Goal: Transaction & Acquisition: Purchase product/service

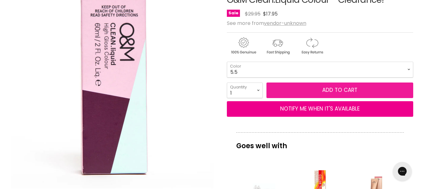
click at [334, 86] on button "Add to cart" at bounding box center [339, 91] width 147 height 16
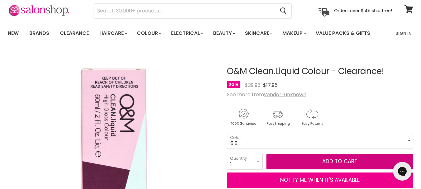
scroll to position [27, 0]
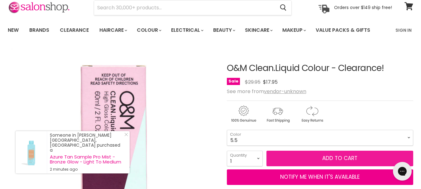
click at [306, 158] on button "Add to cart" at bounding box center [339, 159] width 147 height 16
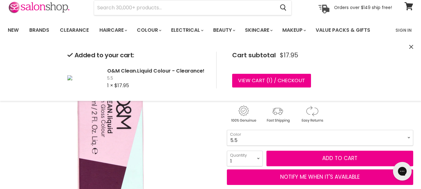
click at [188, 145] on img "O&M Clean.Liquid Colour - Clearance! image. Click or Scroll to Zoom." at bounding box center [109, 152] width 202 height 209
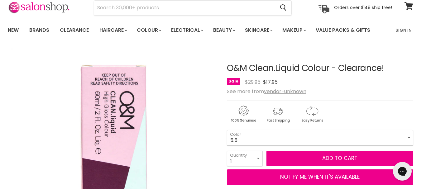
click at [408, 134] on select "5.5 5.65 8.11 9.71 9.6" at bounding box center [320, 138] width 186 height 16
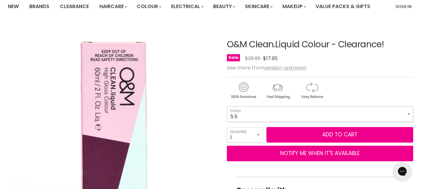
scroll to position [62, 0]
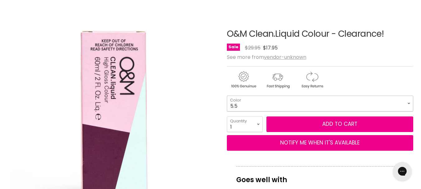
click at [410, 102] on select "5.5 5.65 8.11 9.71 9.6" at bounding box center [320, 104] width 186 height 16
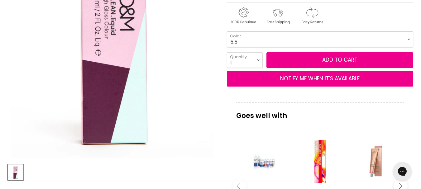
scroll to position [137, 0]
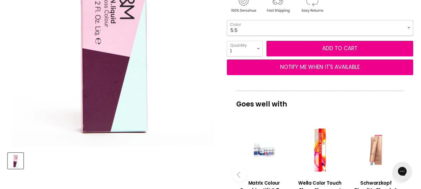
click at [409, 26] on select "5.5 5.65 8.11 9.71 9.6" at bounding box center [320, 28] width 186 height 16
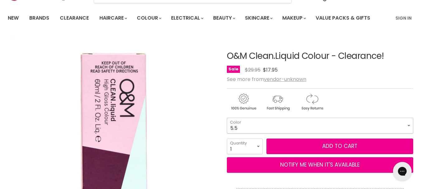
scroll to position [0, 0]
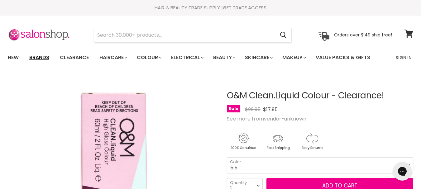
click at [43, 58] on link "Brands" at bounding box center [39, 57] width 29 height 13
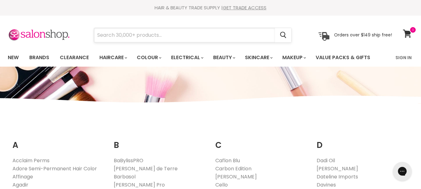
click at [146, 32] on input "Search" at bounding box center [184, 35] width 181 height 14
click at [77, 59] on link "Clearance" at bounding box center [74, 57] width 38 height 13
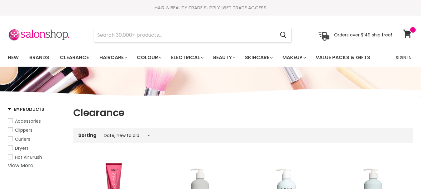
select select "created-descending"
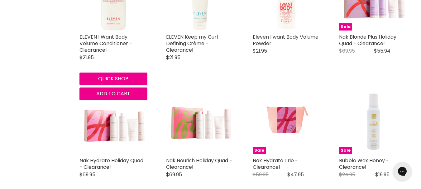
scroll to position [914, 0]
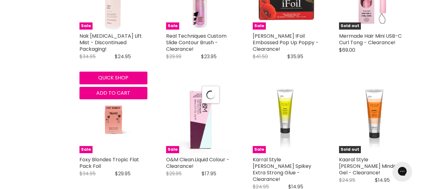
scroll to position [1440, 0]
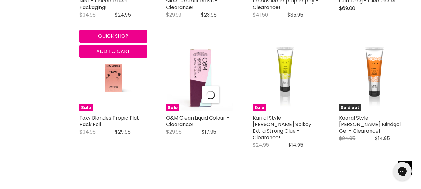
select select "created-descending"
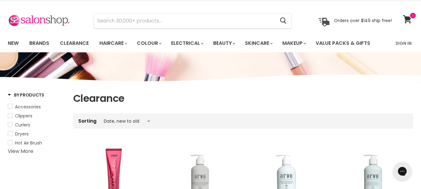
scroll to position [14, 0]
